Goal: Task Accomplishment & Management: Complete application form

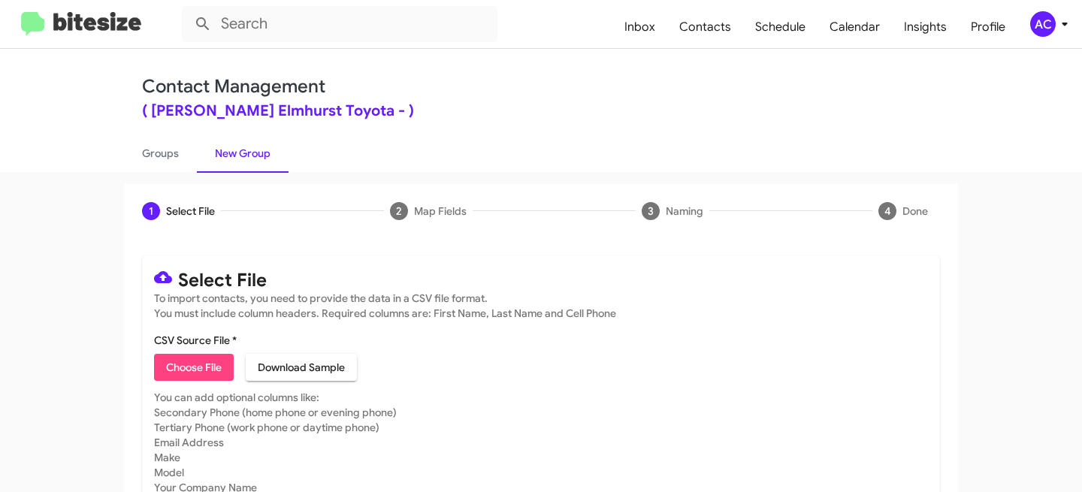
click at [204, 365] on span "Choose File" at bounding box center [194, 367] width 56 height 27
type input "McgrathElmToy-Opt - DATA"
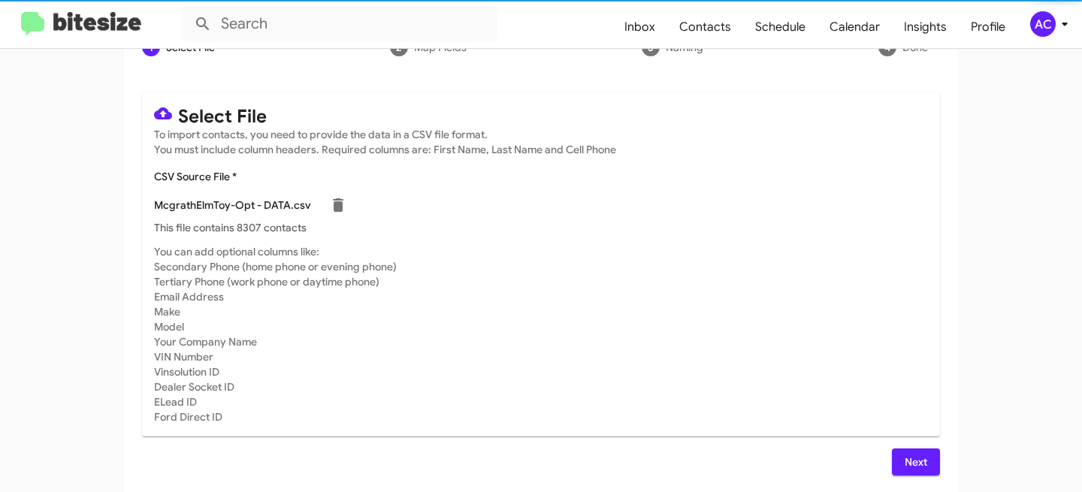
scroll to position [165, 0]
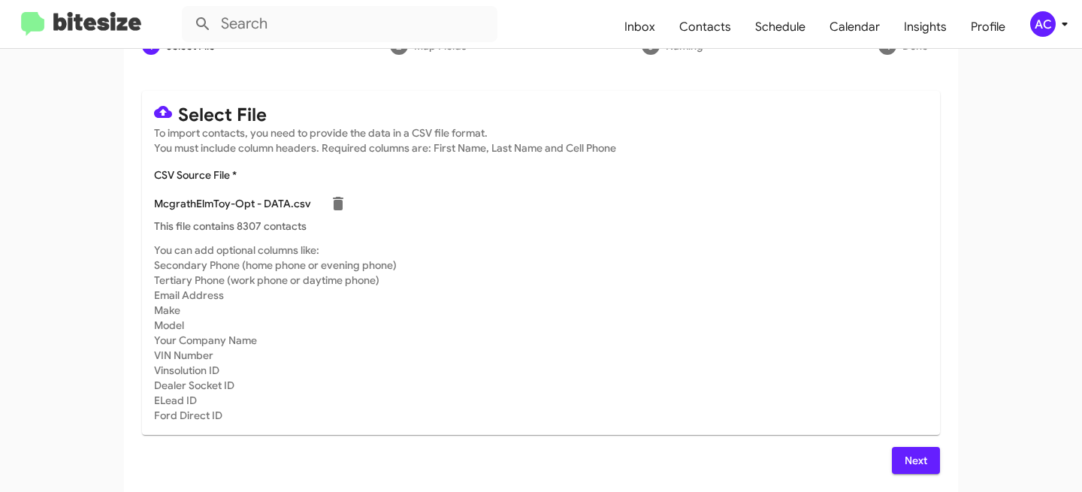
click at [910, 460] on span "Next" at bounding box center [916, 460] width 24 height 27
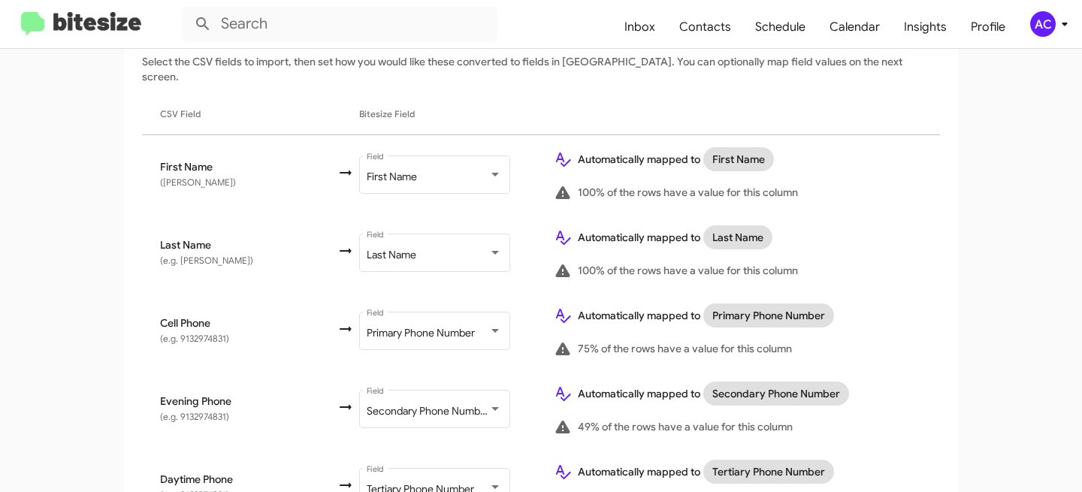
scroll to position [371, 0]
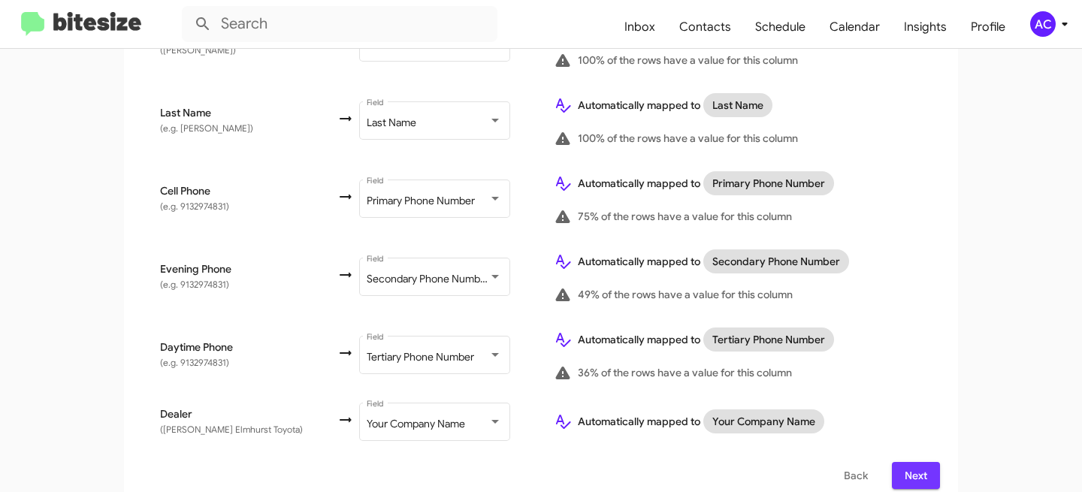
click at [922, 462] on span "Next" at bounding box center [916, 475] width 24 height 27
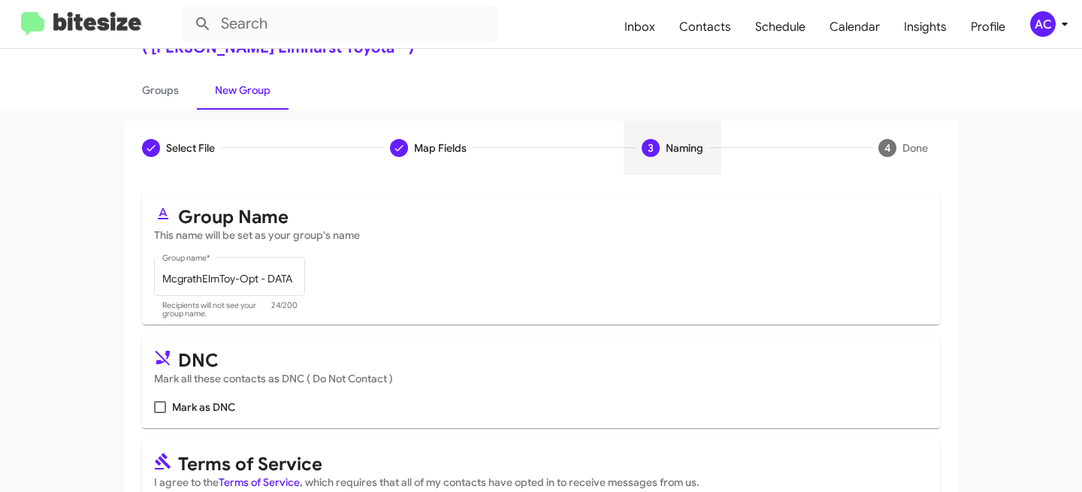
scroll to position [132, 0]
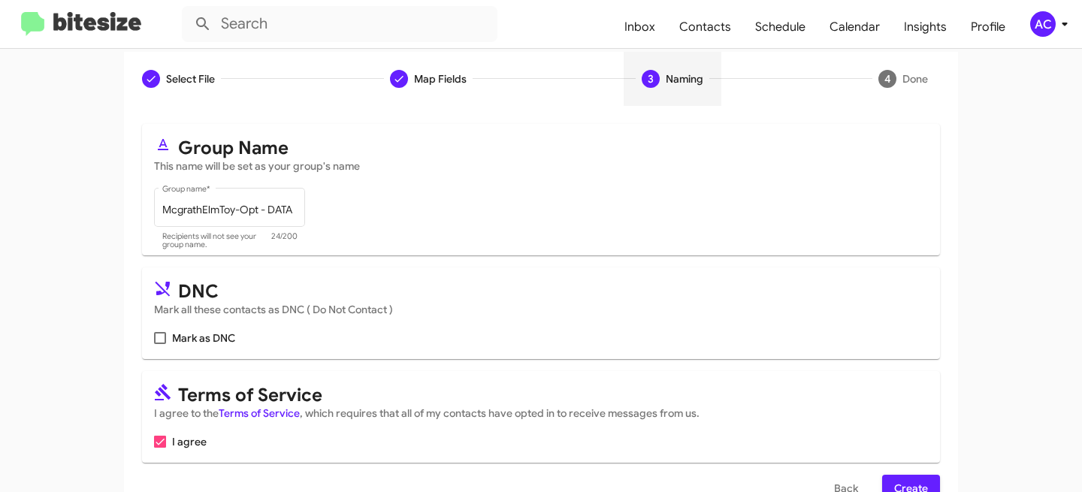
click at [178, 330] on span "Mark as DNC" at bounding box center [203, 338] width 63 height 18
click at [160, 344] on input "Mark as DNC" at bounding box center [159, 344] width 1 height 1
checkbox input "true"
click at [917, 480] on span "Create" at bounding box center [911, 488] width 34 height 27
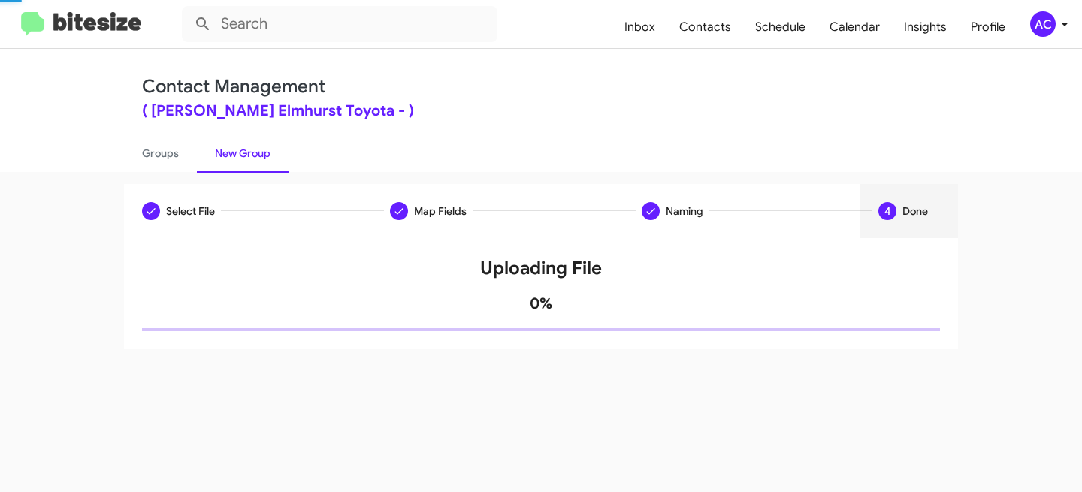
scroll to position [0, 0]
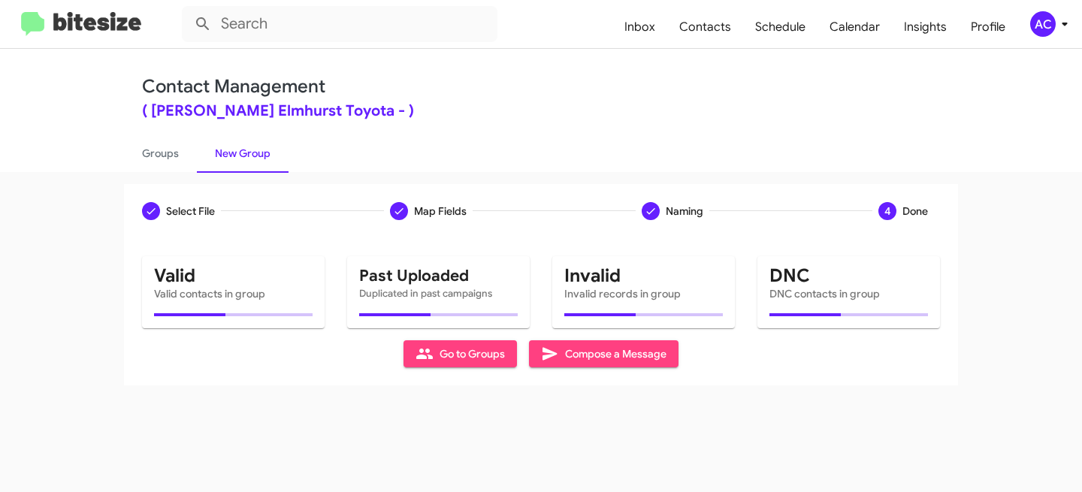
click at [661, 459] on div "Select File Map Fields Naming 4 Done Select File To import contacts, you need t…" at bounding box center [541, 332] width 1082 height 320
